Goal: Task Accomplishment & Management: Manage account settings

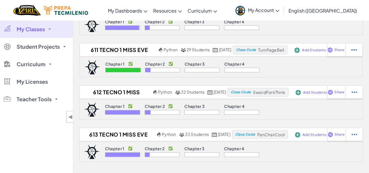
scroll to position [93, 0]
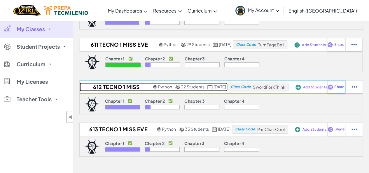
click at [113, 86] on h2 "612 Tecno 1 Miss Eve 2025" at bounding box center [116, 87] width 72 height 9
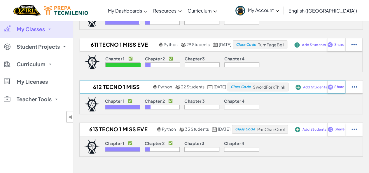
select select "Progress (High to Low)"
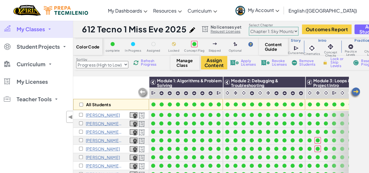
click at [37, 32] on span "My Classes" at bounding box center [31, 29] width 28 height 5
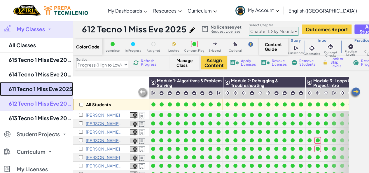
click at [34, 89] on link "611 Tecno 1 Miss Eve 2025" at bounding box center [36, 89] width 73 height 15
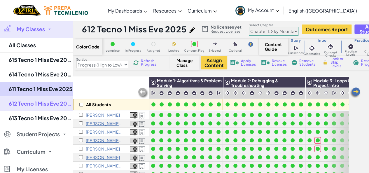
select select "5d8a57abe8919b28d5113af1"
select select "Progress (High to Low)"
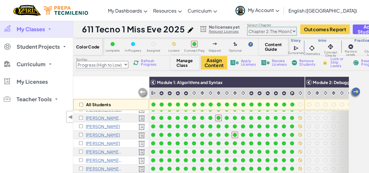
click at [263, 32] on select "Chapter 1: Sky Mountain Chapter 2: The Moon Dancers Chapter 3: The Phoenix Land…" at bounding box center [272, 31] width 50 height 9
select select "5d41d731a8d1836b5aa3cba1"
click at [247, 27] on select "Chapter 1: Sky Mountain Chapter 2: The Moon Dancers Chapter 3: The Phoenix Land…" at bounding box center [272, 31] width 50 height 9
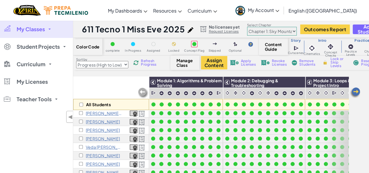
click at [59, 30] on link "My Classes" at bounding box center [36, 29] width 73 height 18
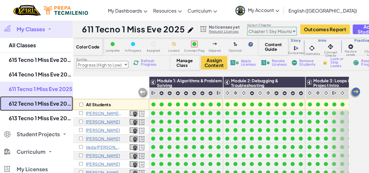
click at [34, 102] on link "612 Tecno 1 Miss Eve 2025" at bounding box center [36, 103] width 73 height 15
select select "Progress (High to Low)"
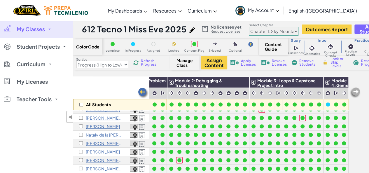
click at [294, 30] on select "Chapter 1: Sky Mountain Chapter 2: The Moon Dancers Chapter 3: The Phoenix Land…" at bounding box center [274, 31] width 50 height 9
select select "5d8a57abe8919b28d5113af1"
click at [249, 27] on select "Chapter 1: Sky Mountain Chapter 2: The Moon Dancers Chapter 3: The Phoenix Land…" at bounding box center [274, 31] width 50 height 9
